Goal: Transaction & Acquisition: Purchase product/service

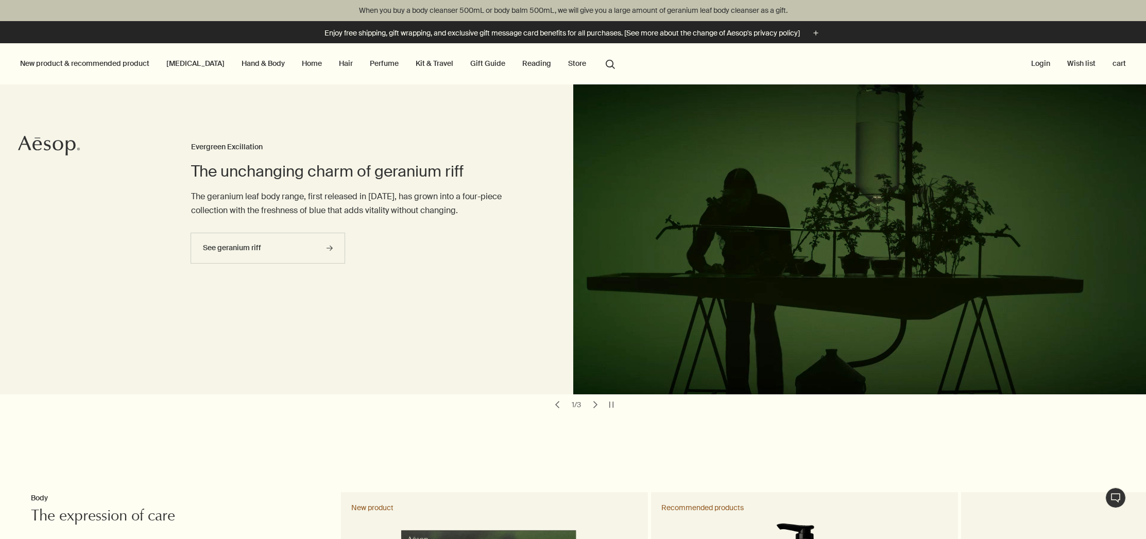
click at [468, 63] on link "Gift Guide" at bounding box center [487, 63] width 39 height 13
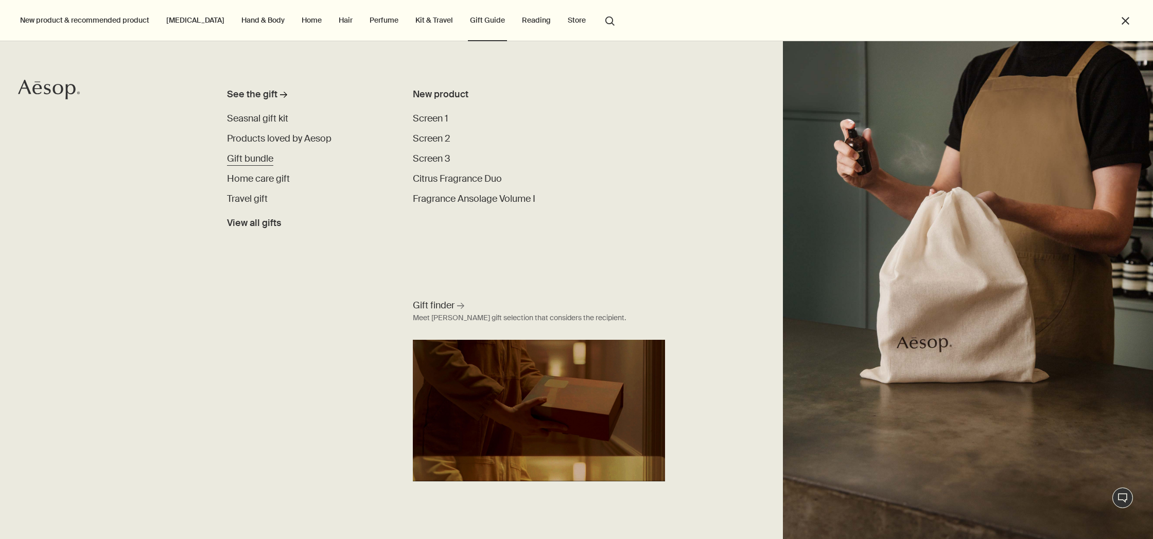
click at [250, 161] on span "Gift bundle" at bounding box center [250, 158] width 46 height 12
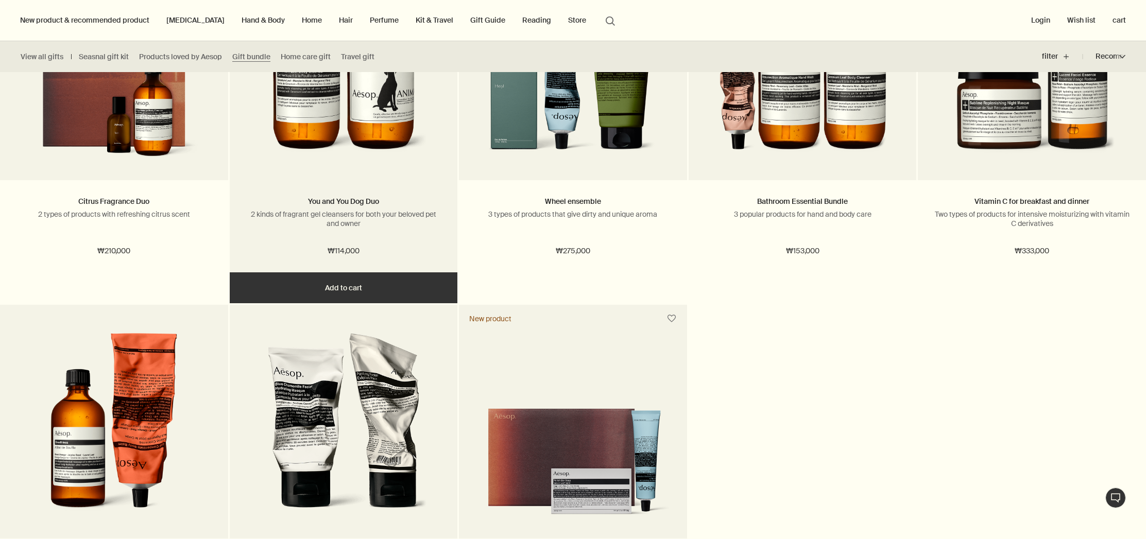
scroll to position [315, 0]
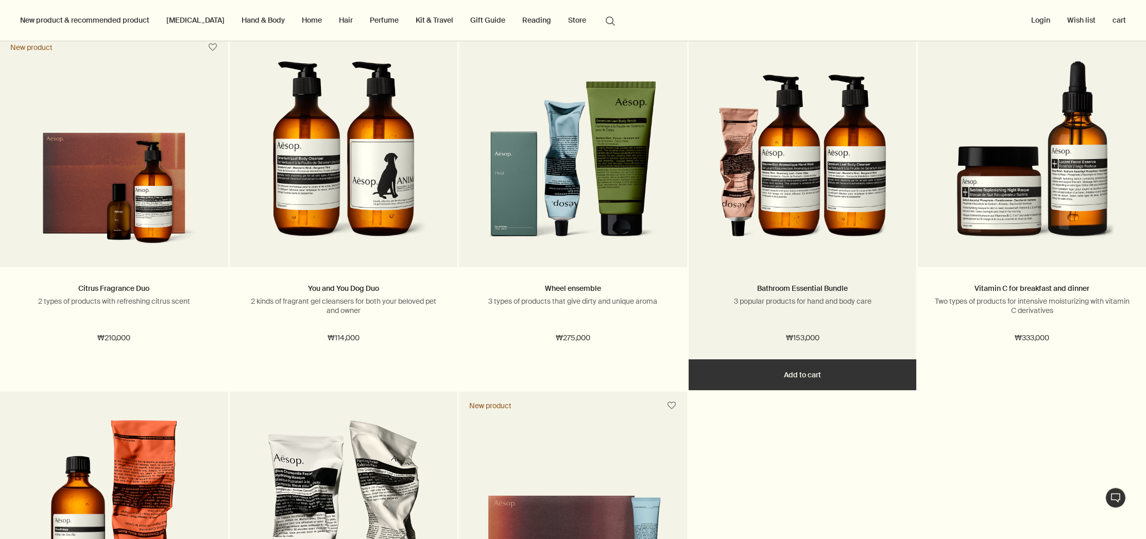
click at [855, 284] on h2 "Bathroom Essential Bundle" at bounding box center [802, 289] width 197 height 12
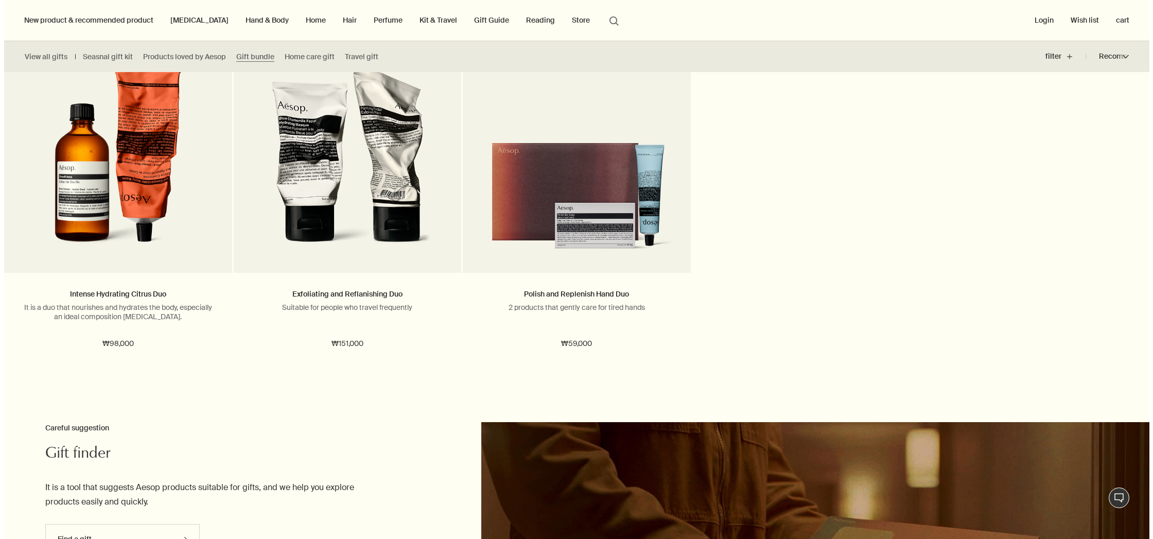
scroll to position [0, 0]
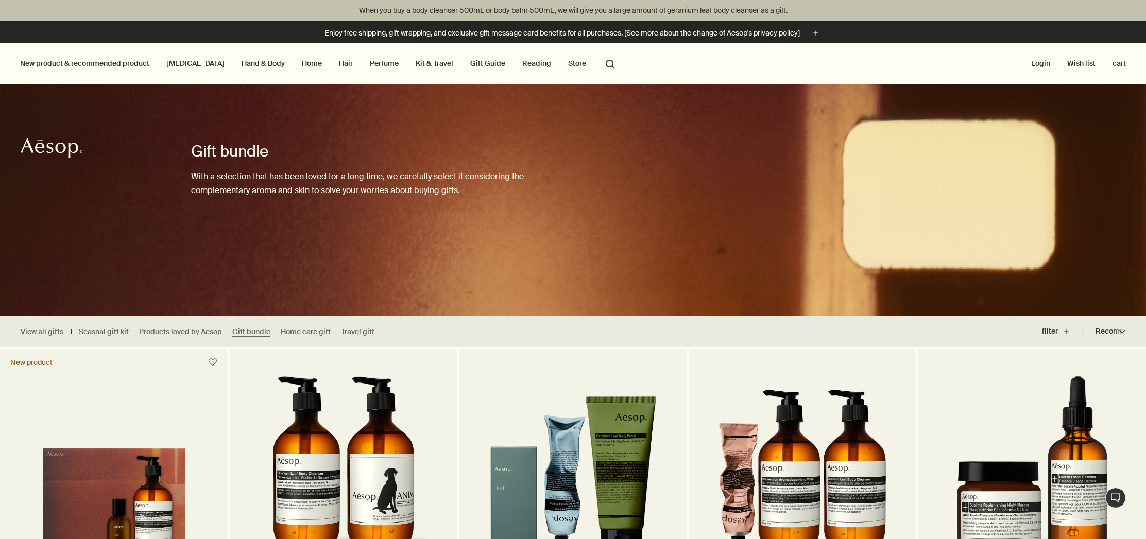
click at [239, 64] on link "Hand & Body" at bounding box center [262, 63] width 47 height 13
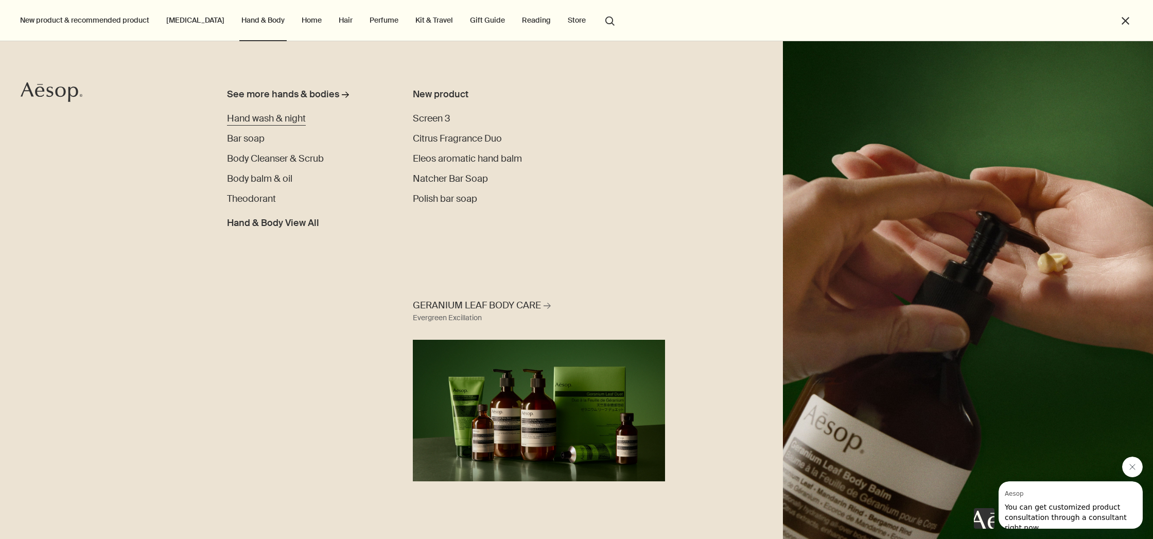
click at [245, 119] on span "Hand wash & night" at bounding box center [266, 118] width 79 height 12
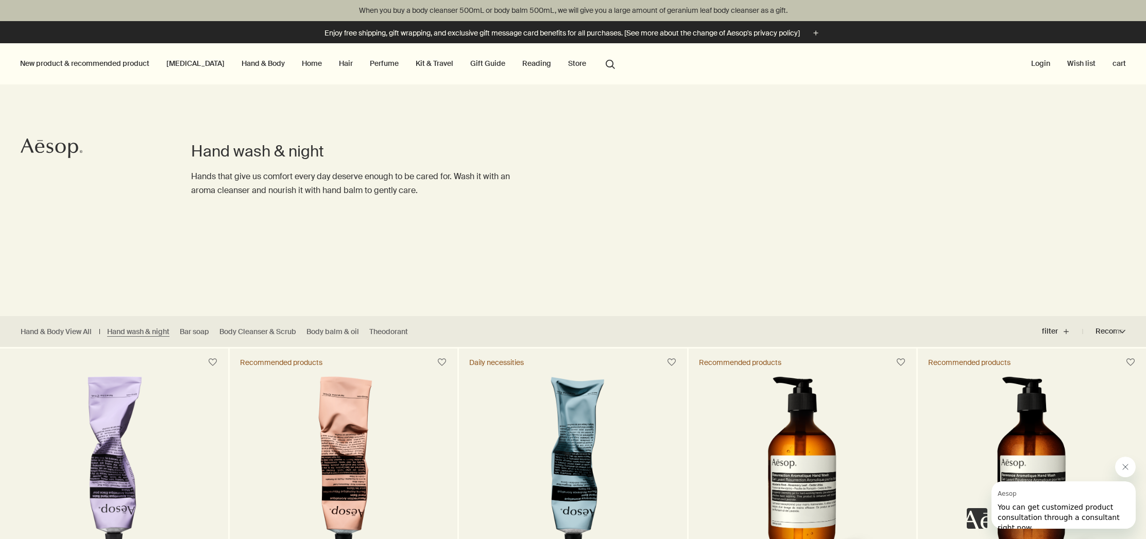
scroll to position [307, 0]
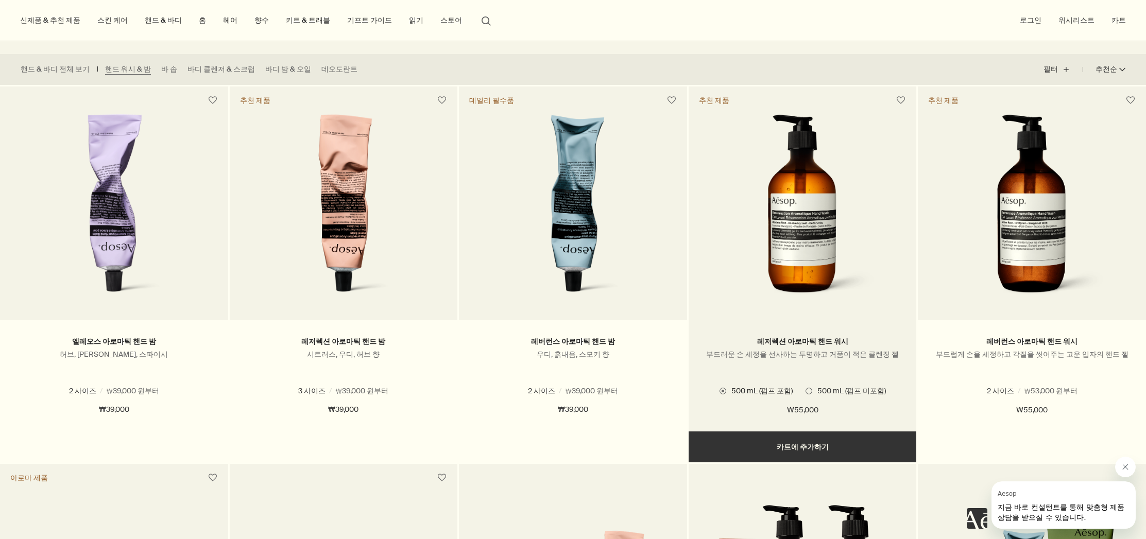
click at [808, 391] on span at bounding box center [808, 391] width 7 height 7
click at [726, 389] on span at bounding box center [722, 391] width 7 height 7
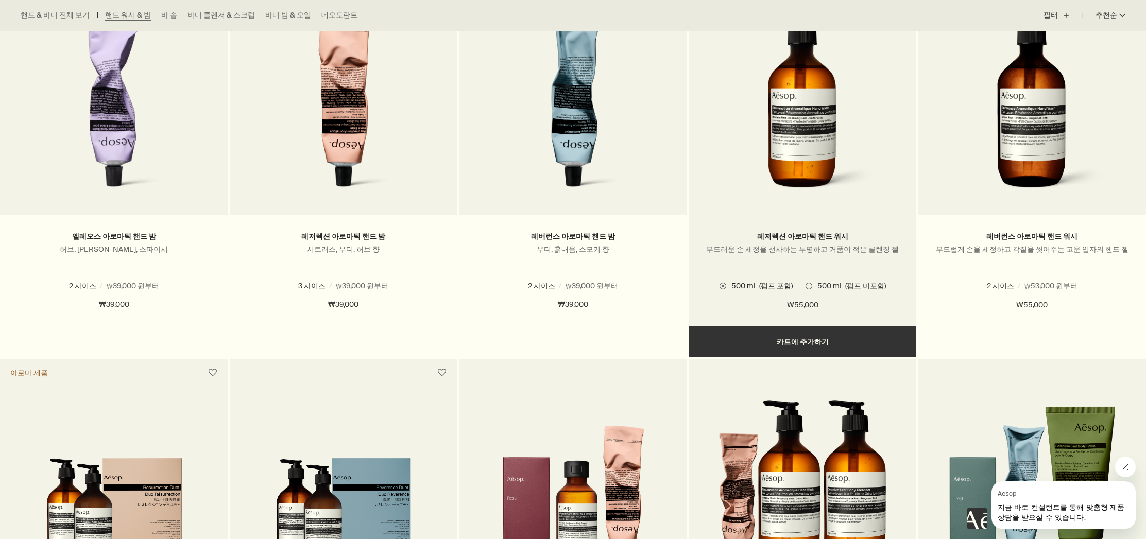
scroll to position [369, 0]
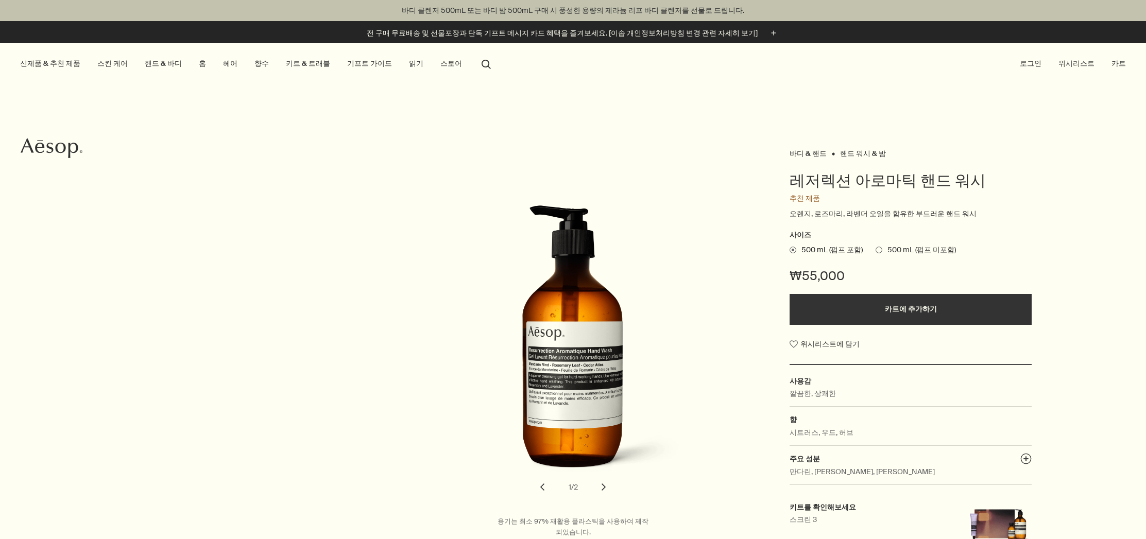
scroll to position [112, 0]
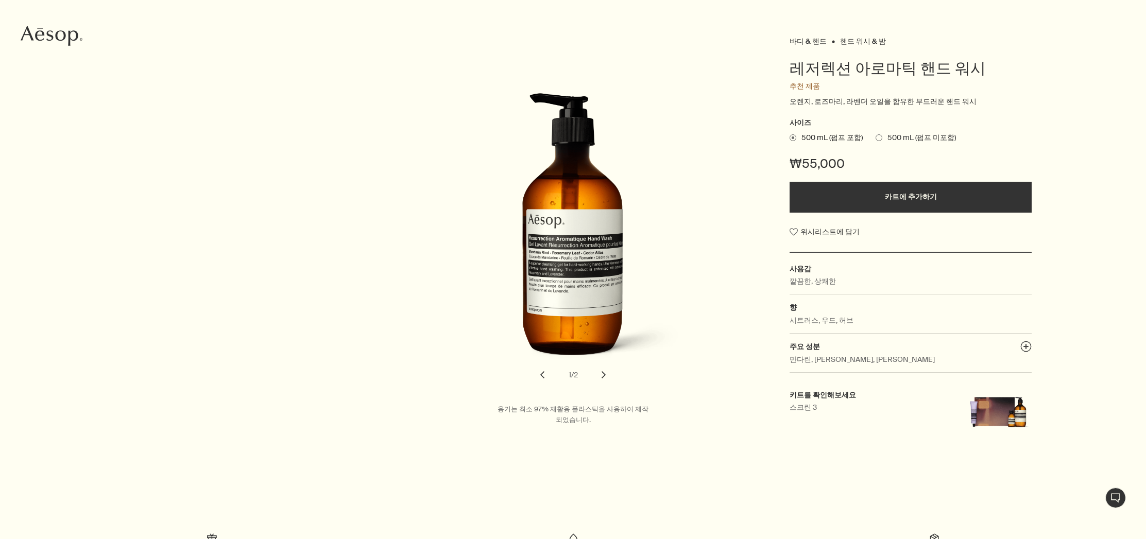
click at [602, 368] on button "chevron" at bounding box center [603, 375] width 23 height 23
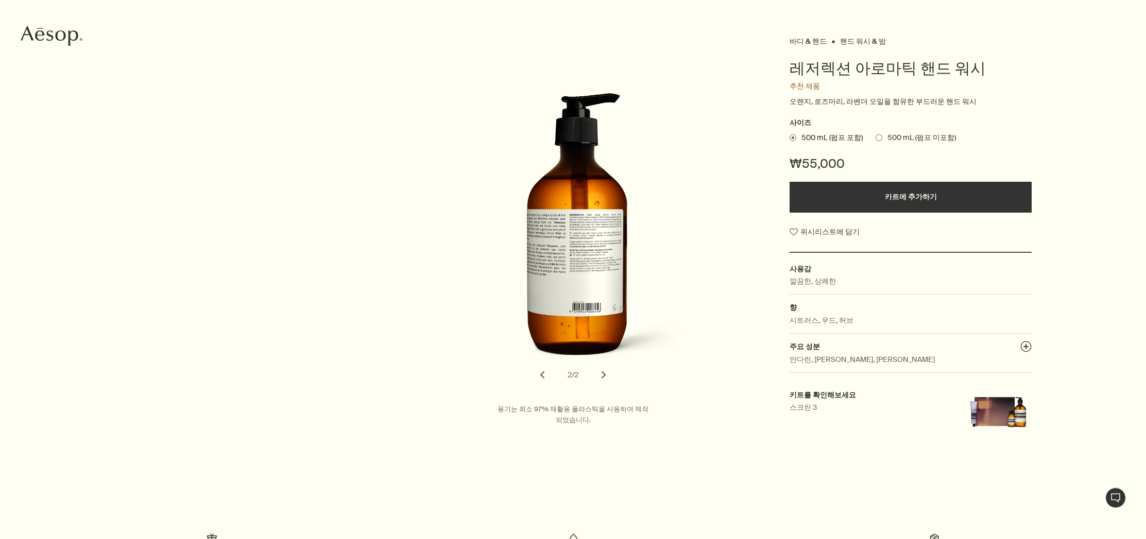
click at [602, 368] on button "chevron" at bounding box center [603, 375] width 23 height 23
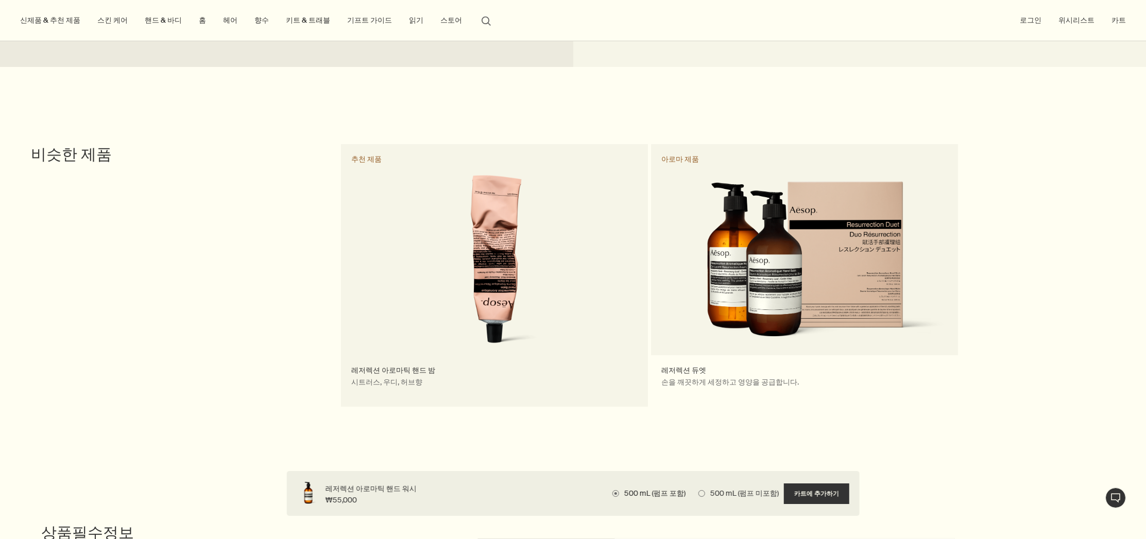
scroll to position [695, 0]
